Goal: Information Seeking & Learning: Learn about a topic

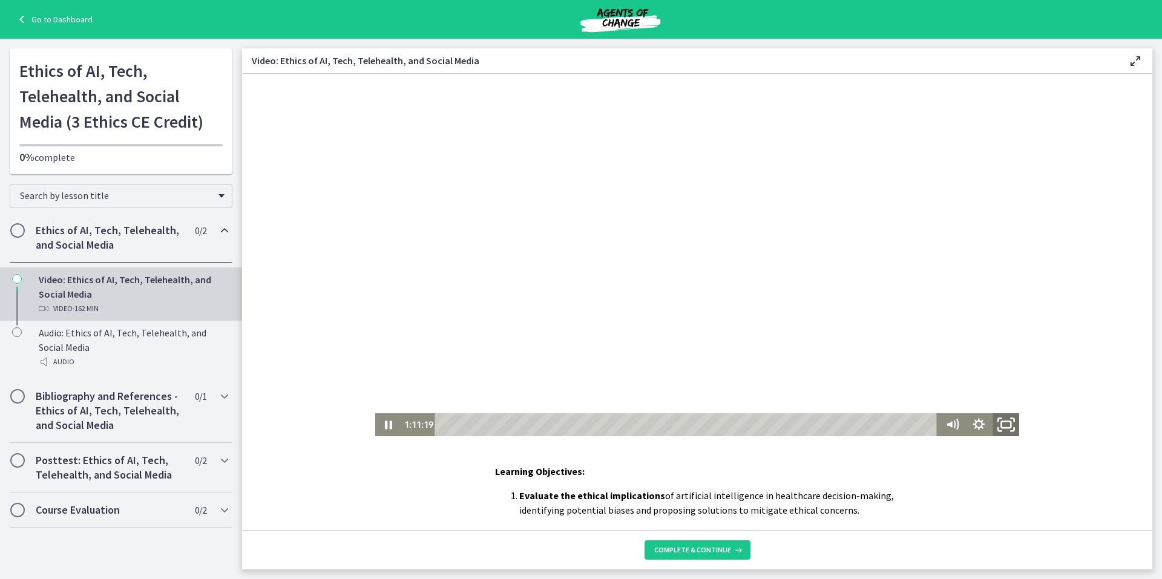
click at [1004, 423] on rect "Fullscreen" at bounding box center [1006, 425] width 10 height 7
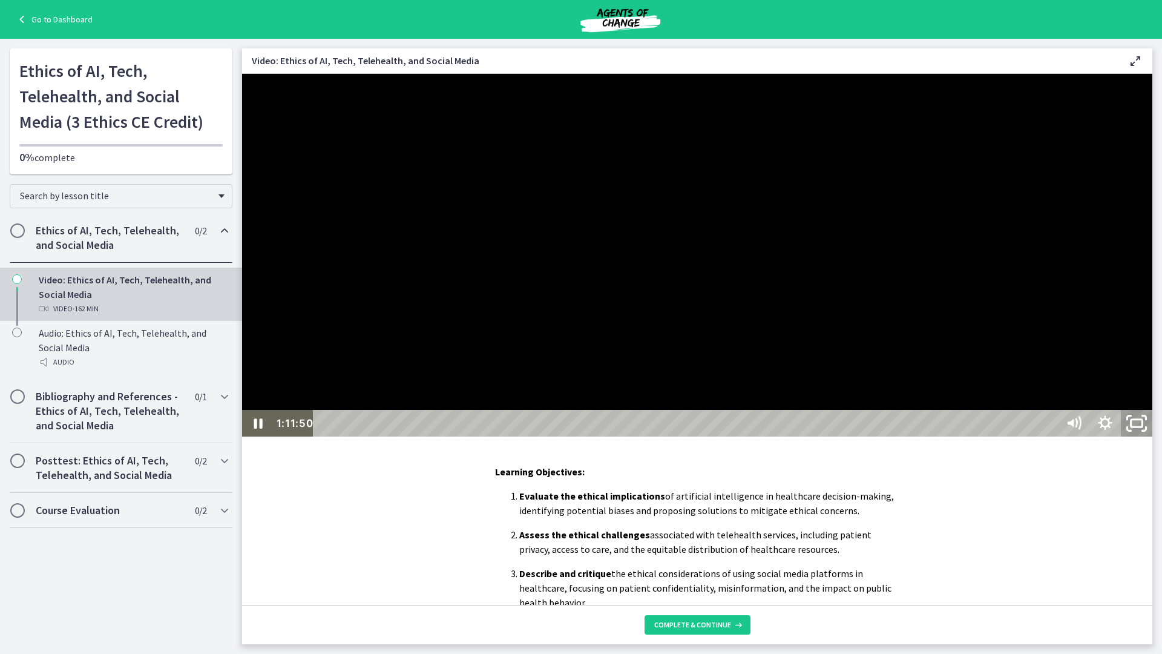
click at [1156, 439] on icon "Unfullscreen" at bounding box center [1137, 423] width 38 height 32
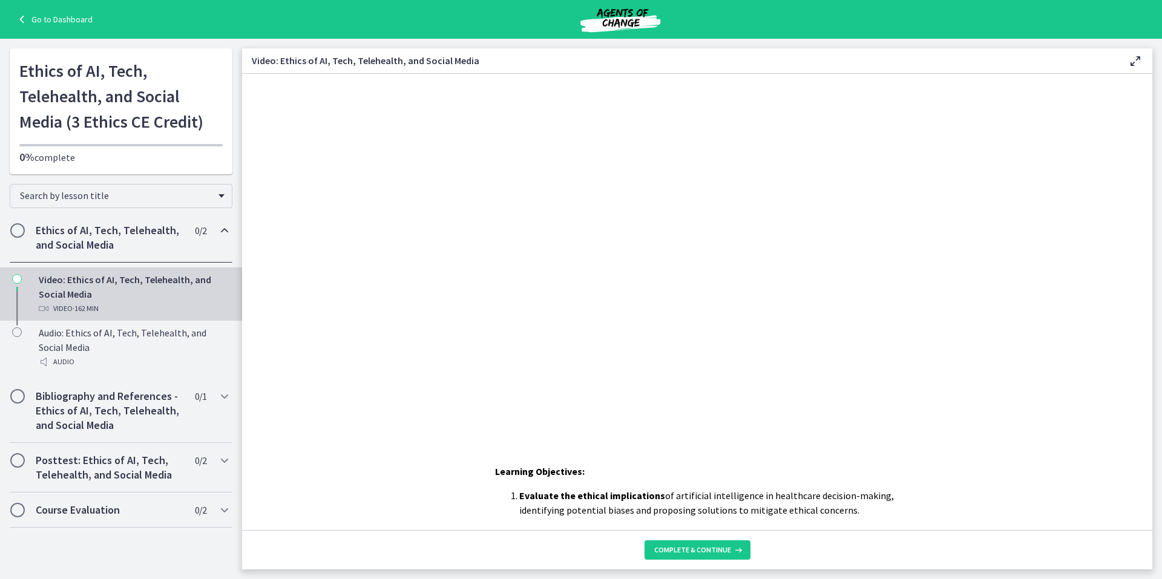
click at [38, 19] on link "Go to Dashboard" at bounding box center [54, 19] width 78 height 15
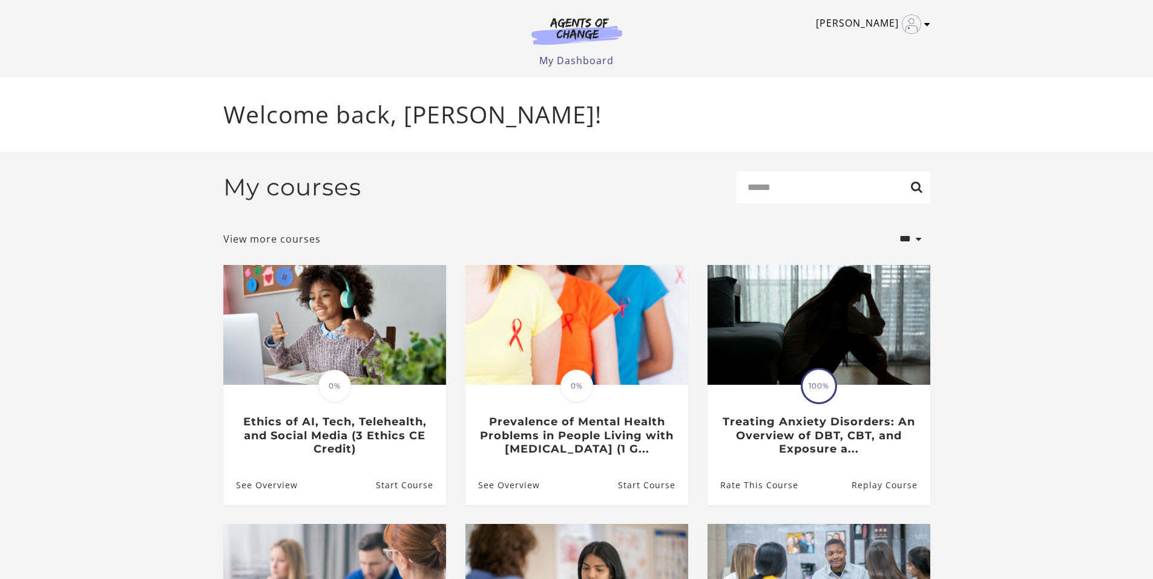
click at [923, 21] on link "John R" at bounding box center [870, 24] width 108 height 19
click at [872, 84] on link "Sign Out" at bounding box center [880, 85] width 107 height 21
click at [870, 84] on link "Sign Out" at bounding box center [880, 85] width 107 height 21
